Goal: Find specific page/section: Find specific page/section

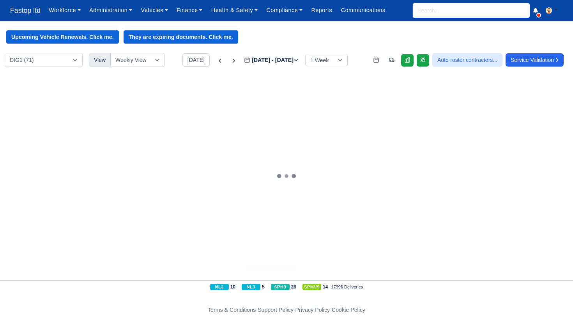
click at [433, 13] on input "search" at bounding box center [471, 10] width 117 height 15
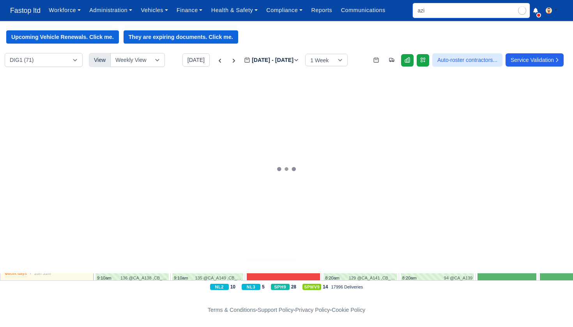
type input "[PERSON_NAME]"
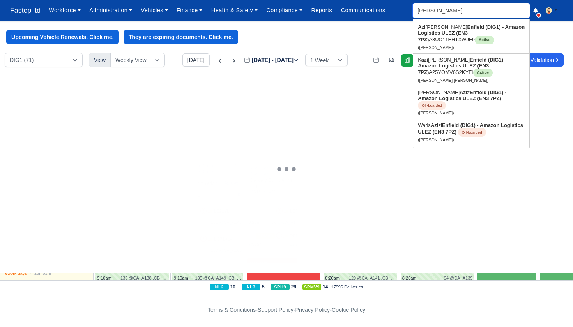
type input "[PERSON_NAME]"
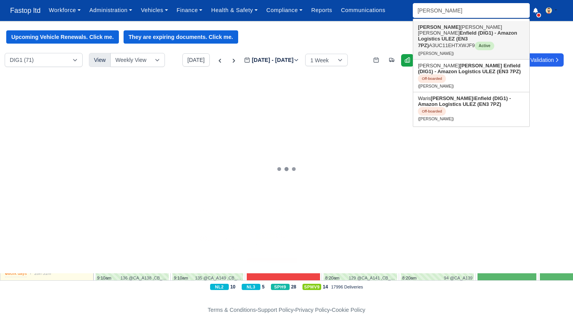
click at [445, 27] on link "[PERSON_NAME] [PERSON_NAME] Enfield (DIG1) - Amazon Logistics ULEZ (EN3 7PZ) A3…" at bounding box center [471, 40] width 116 height 38
type input "[PERSON_NAME]"
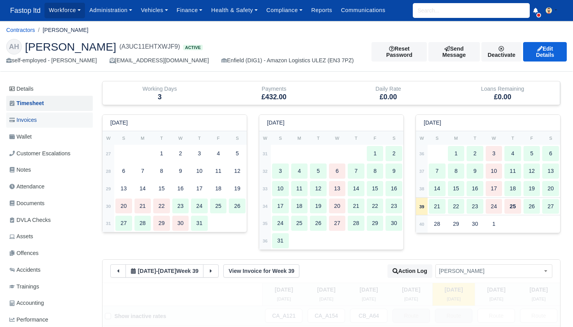
click at [33, 120] on span "Invoices" at bounding box center [22, 120] width 27 height 9
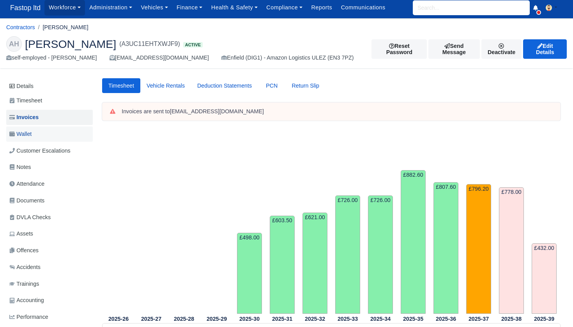
scroll to position [3, 0]
click at [32, 137] on link "Wallet" at bounding box center [49, 134] width 87 height 15
